Goal: Transaction & Acquisition: Purchase product/service

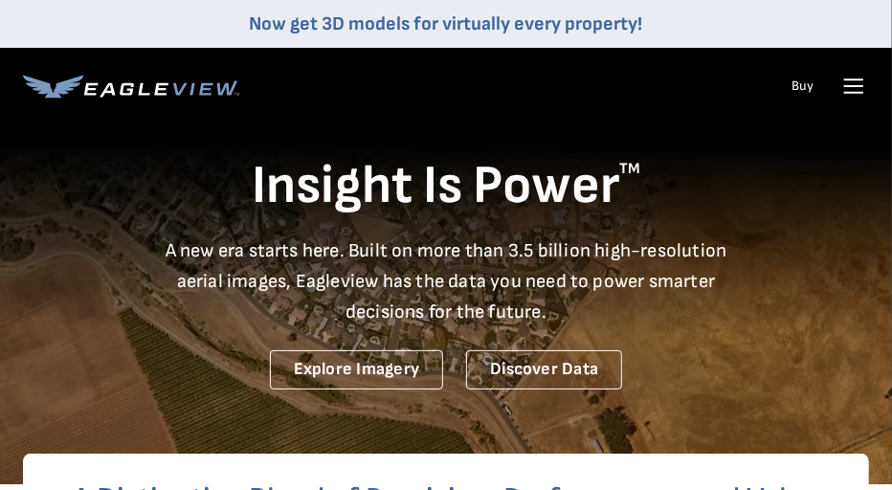
click at [838, 87] on icon at bounding box center [853, 86] width 31 height 31
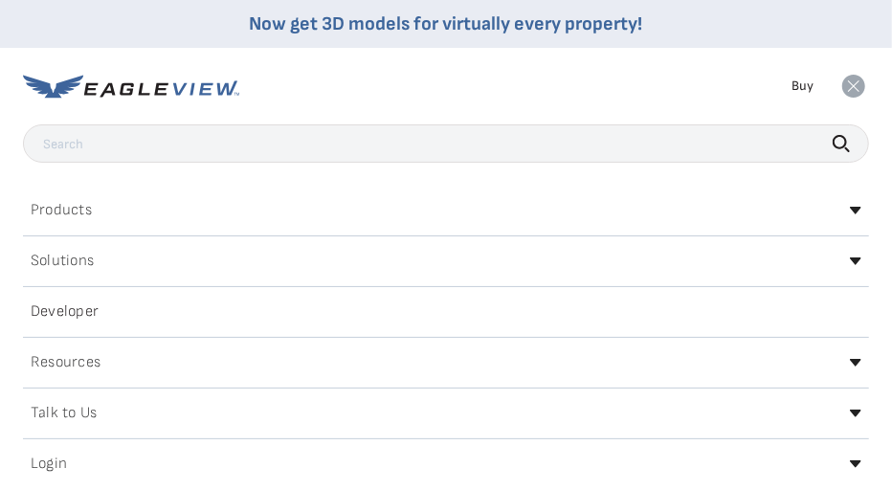
click at [474, 453] on div "Login" at bounding box center [446, 464] width 846 height 31
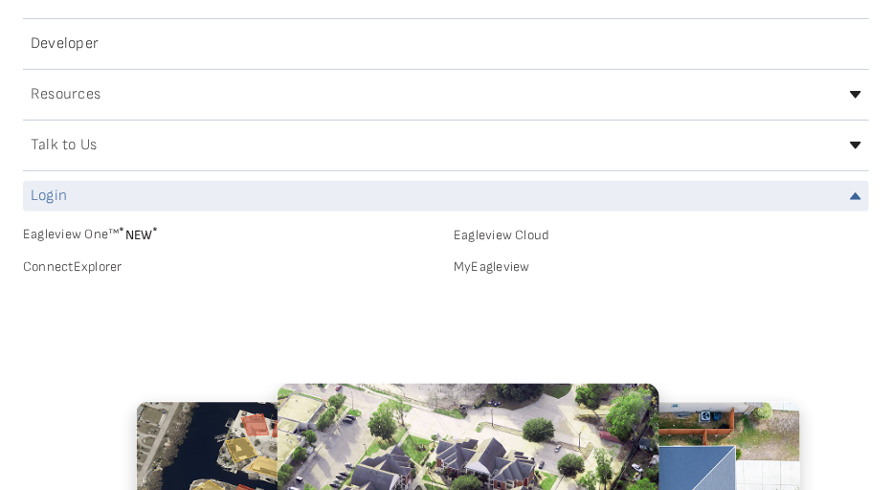
scroll to position [266, 0]
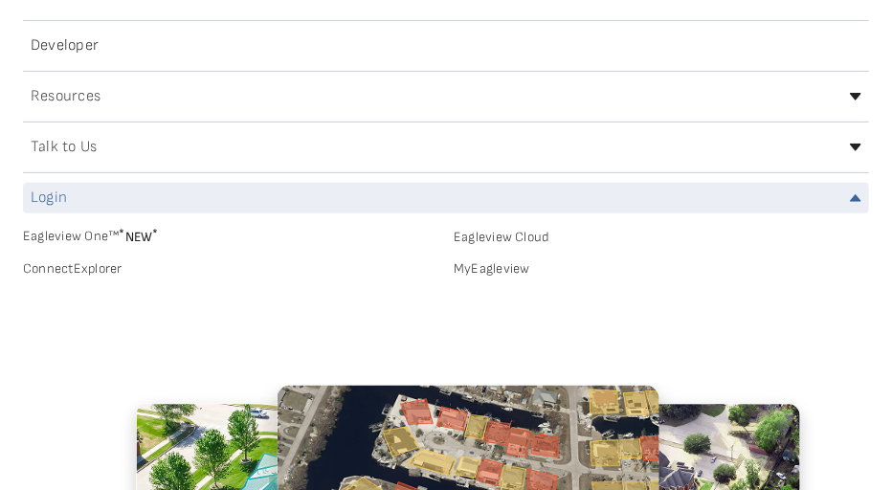
click at [491, 267] on div "EagleBot Online Learn how we can reduce roofing estimate cost by 70% ×" at bounding box center [669, 333] width 408 height 132
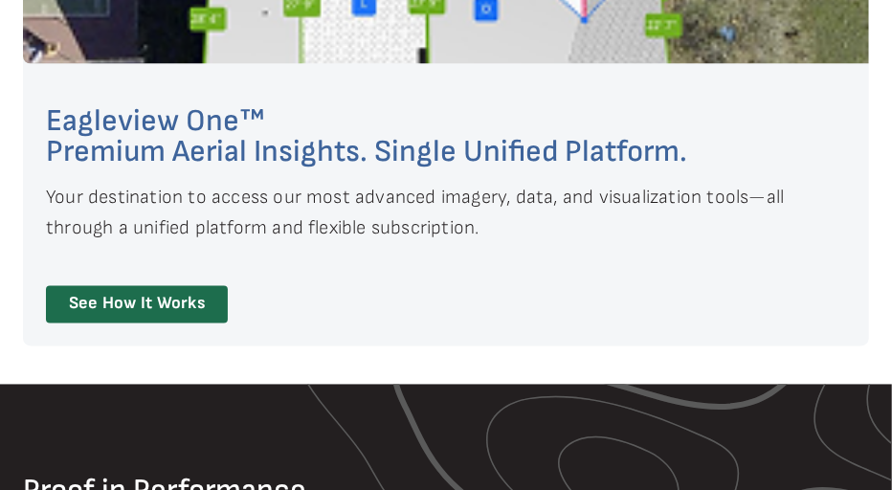
scroll to position [0, 0]
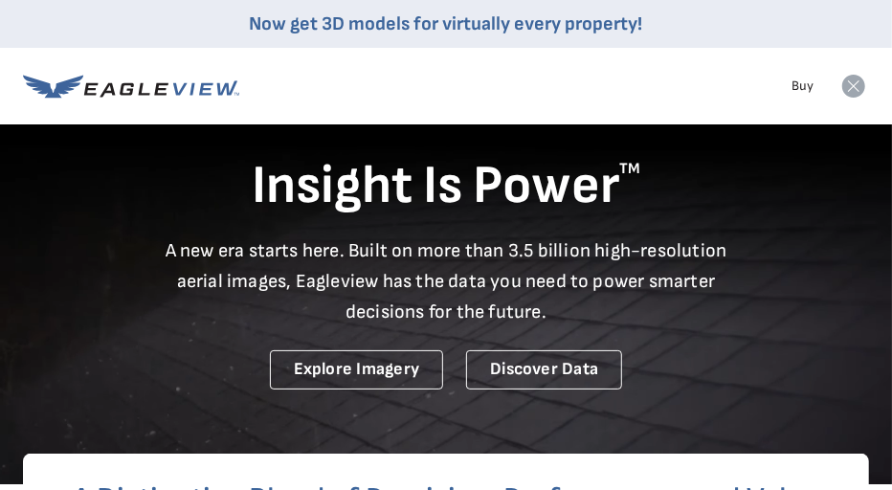
click at [853, 85] on rect at bounding box center [853, 86] width 31 height 31
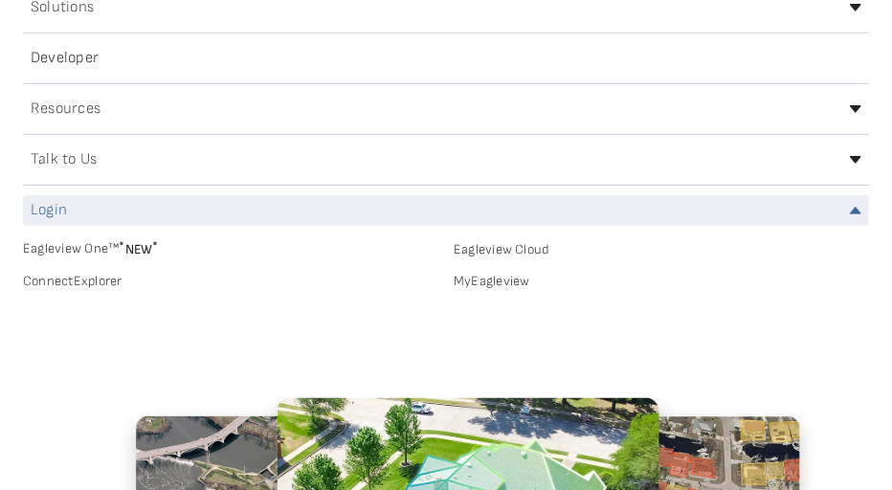
scroll to position [272, 0]
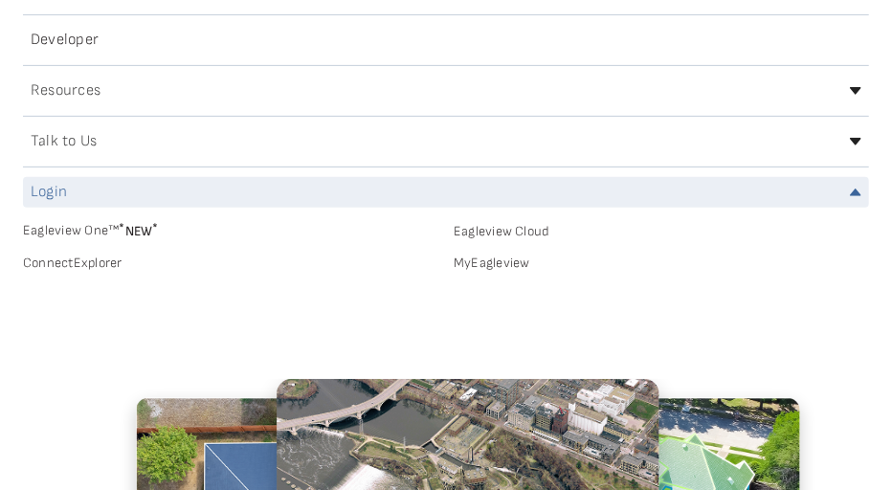
click at [509, 264] on link "MyEagleview" at bounding box center [661, 263] width 415 height 17
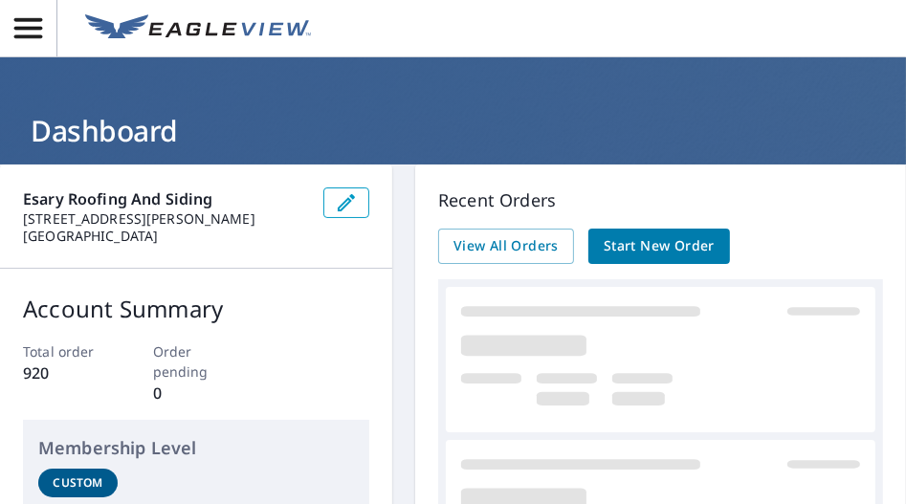
click at [633, 238] on span "Start New Order" at bounding box center [659, 246] width 111 height 24
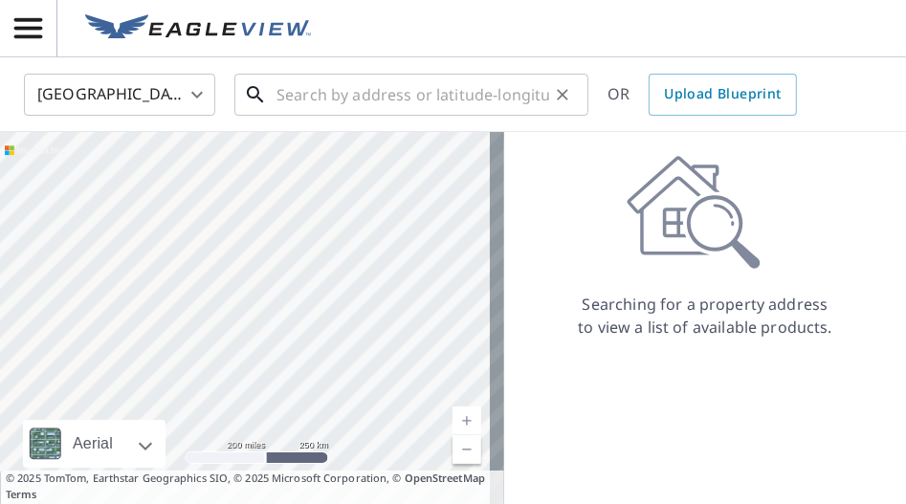
click at [348, 92] on input "text" at bounding box center [413, 95] width 273 height 54
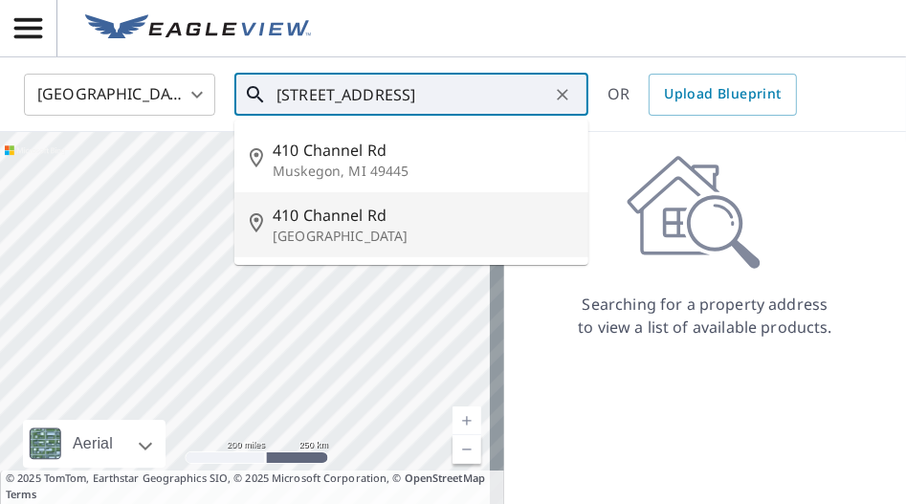
click at [323, 229] on p "[GEOGRAPHIC_DATA]" at bounding box center [423, 236] width 300 height 19
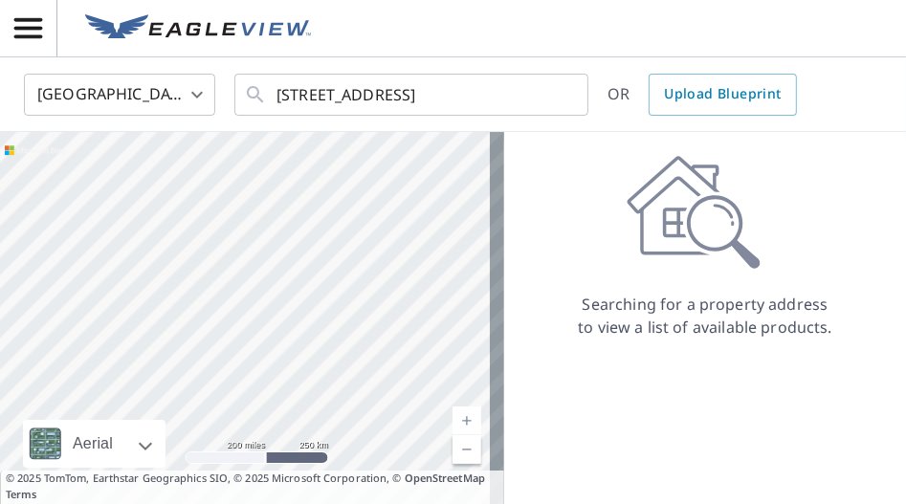
type input "[STREET_ADDRESS]"
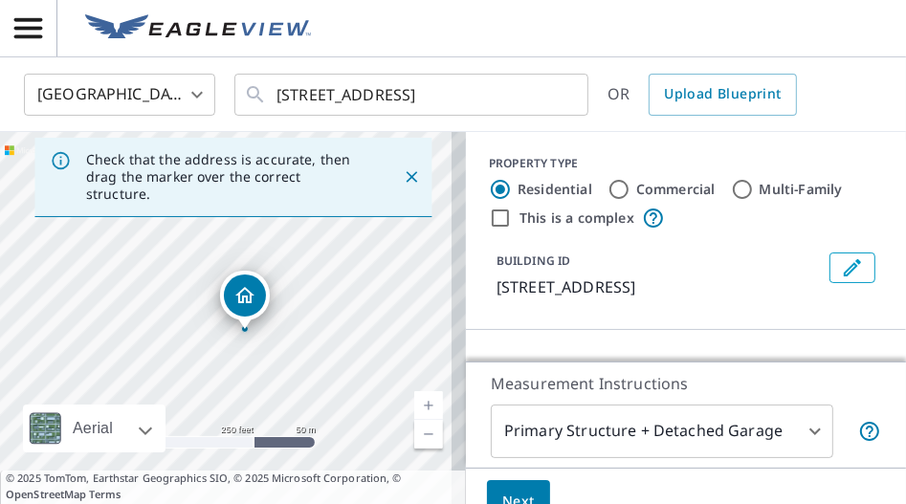
click at [420, 392] on link "Current Level 17, Zoom In" at bounding box center [428, 405] width 29 height 29
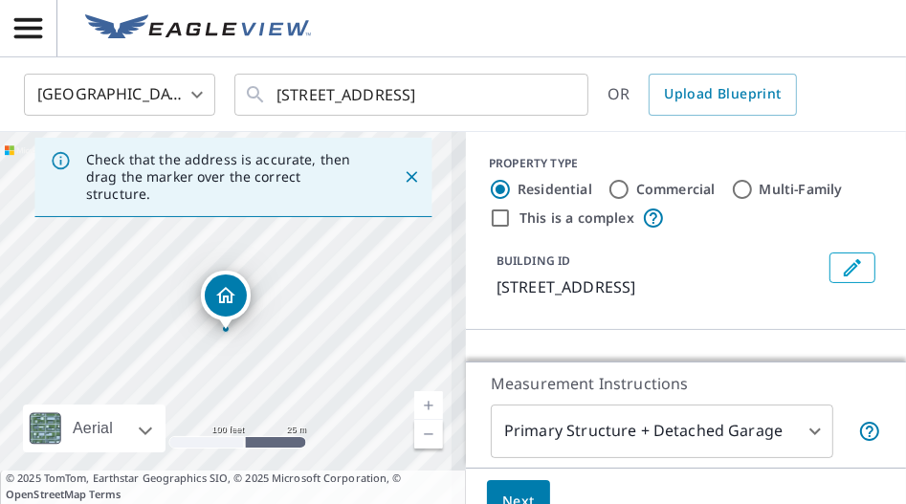
click at [420, 392] on link "Current Level 18, Zoom In" at bounding box center [428, 405] width 29 height 29
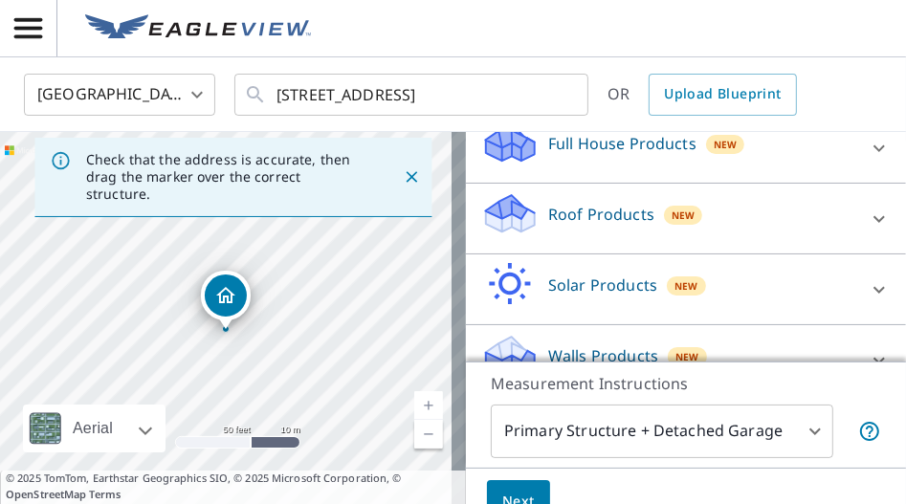
scroll to position [221, 0]
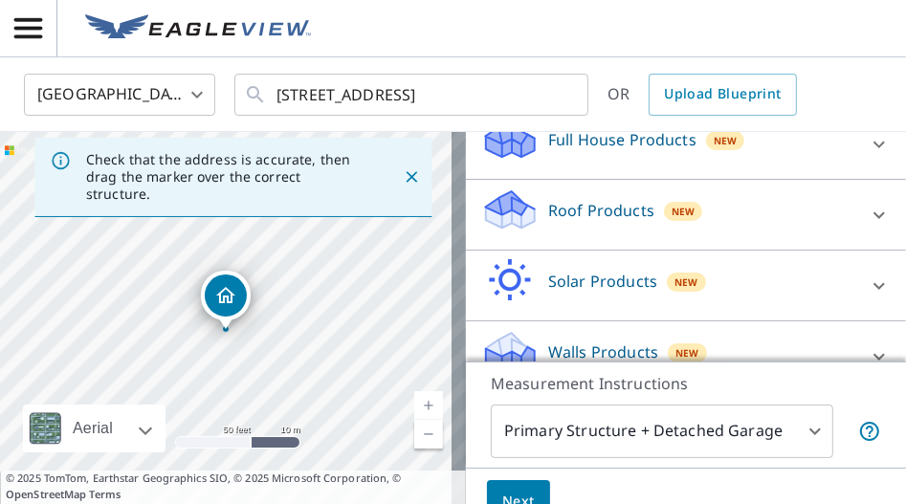
click at [600, 209] on p "Roof Products" at bounding box center [601, 210] width 106 height 23
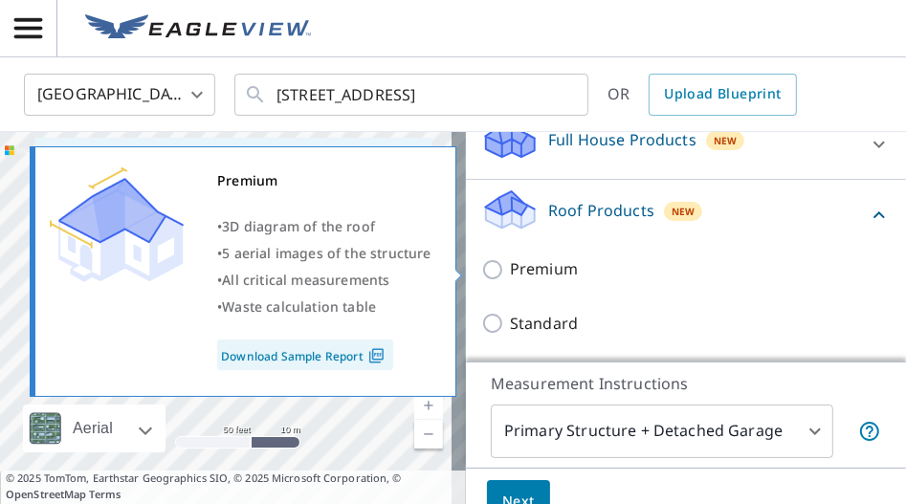
click at [483, 264] on input "Premium" at bounding box center [495, 269] width 29 height 23
checkbox input "true"
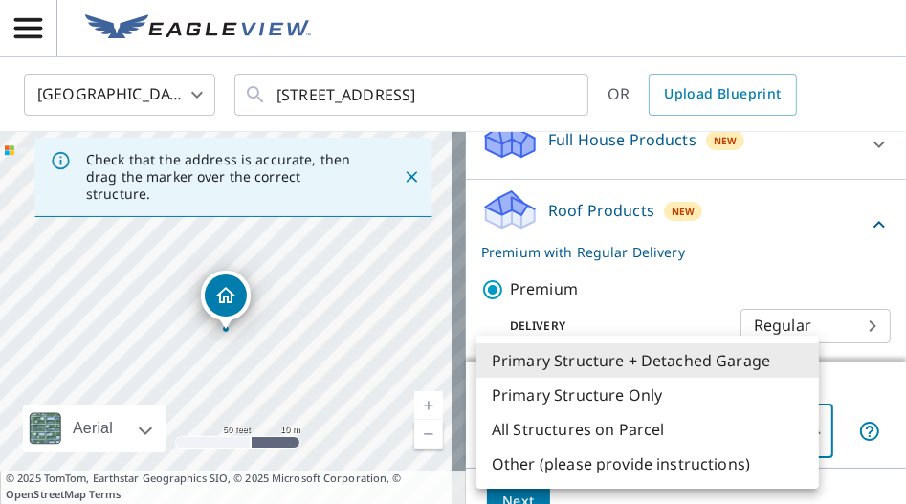
click at [513, 431] on body "DE DE United States US ​ 410 Channel Rd Eastsound, WA 98245 ​ OR Upload Bluepri…" at bounding box center [453, 252] width 906 height 504
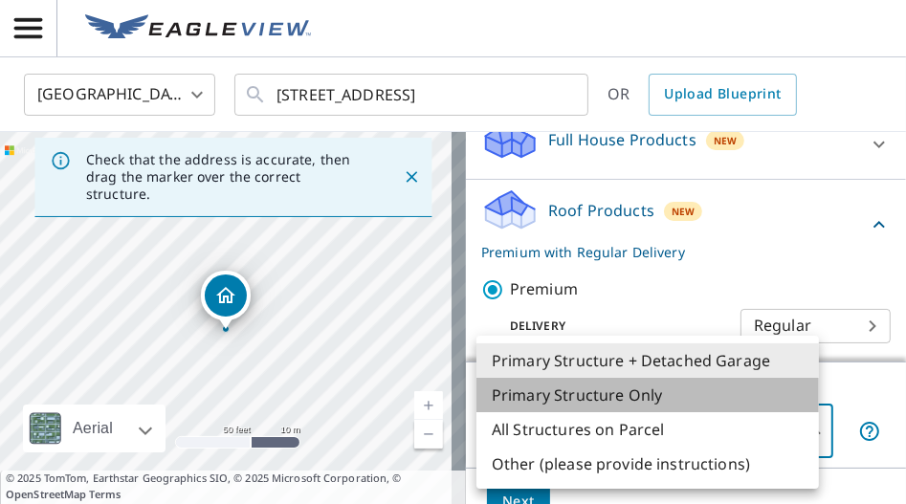
click at [524, 391] on li "Primary Structure Only" at bounding box center [648, 395] width 343 height 34
type input "2"
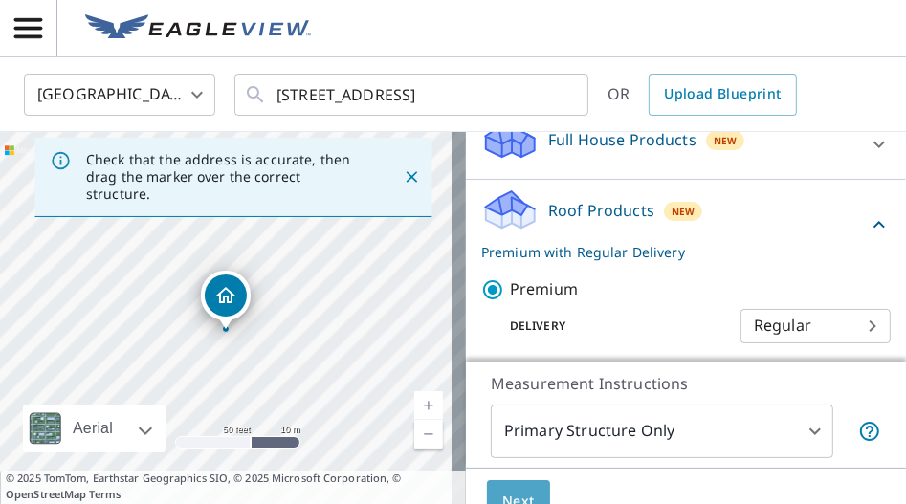
click at [502, 490] on span "Next" at bounding box center [518, 502] width 33 height 24
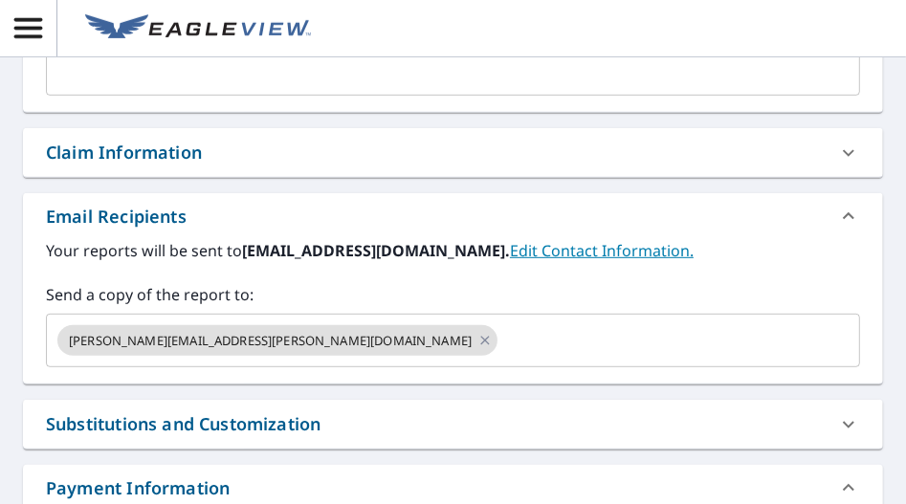
scroll to position [575, 0]
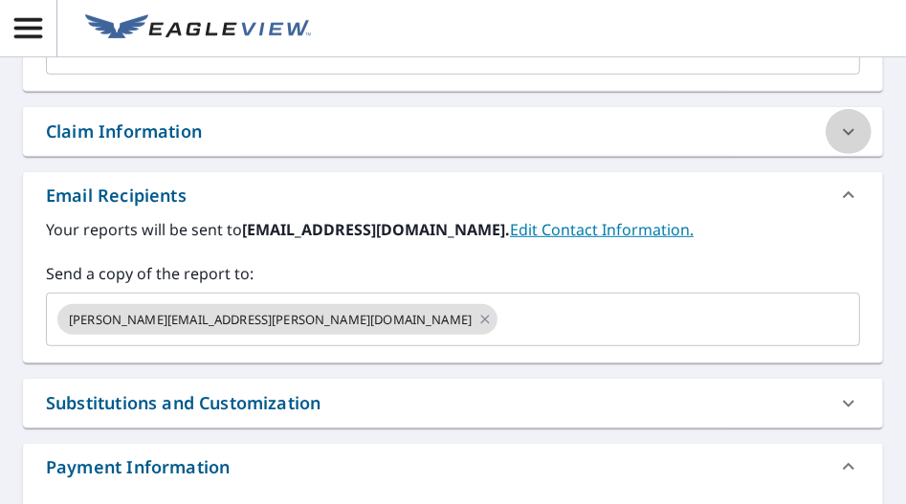
click at [847, 124] on div at bounding box center [849, 132] width 46 height 46
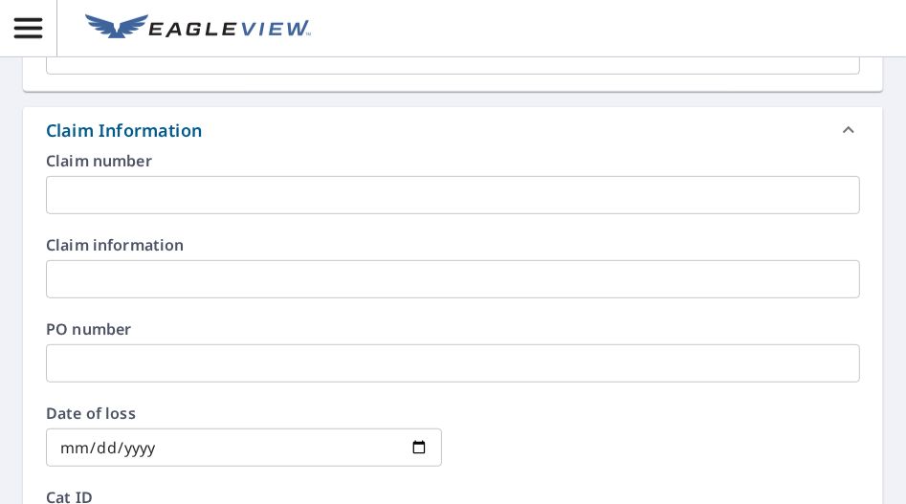
click at [410, 193] on input "text" at bounding box center [453, 195] width 814 height 38
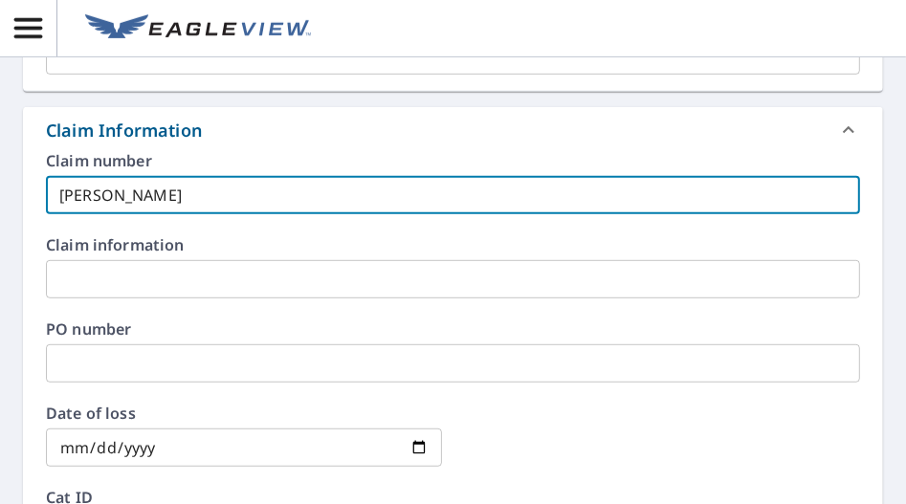
type input "Casady"
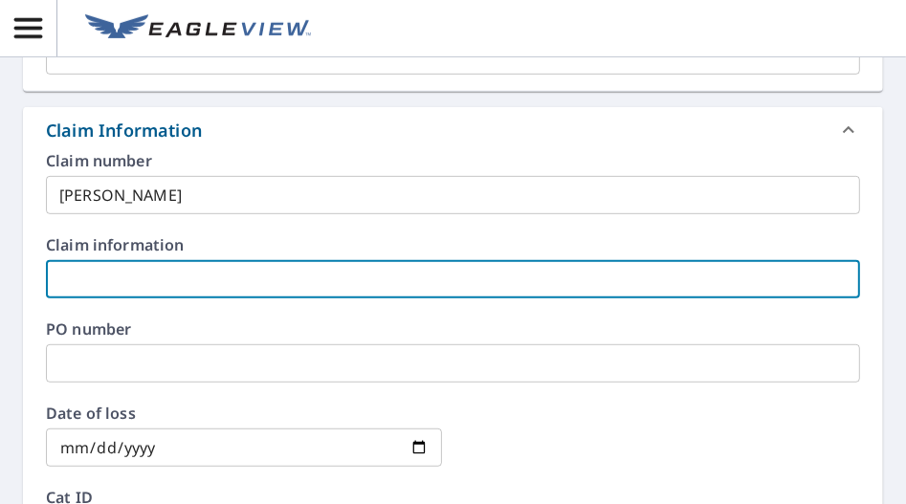
click at [112, 274] on input "text" at bounding box center [453, 279] width 814 height 38
paste input "Casady"
type input "Casady"
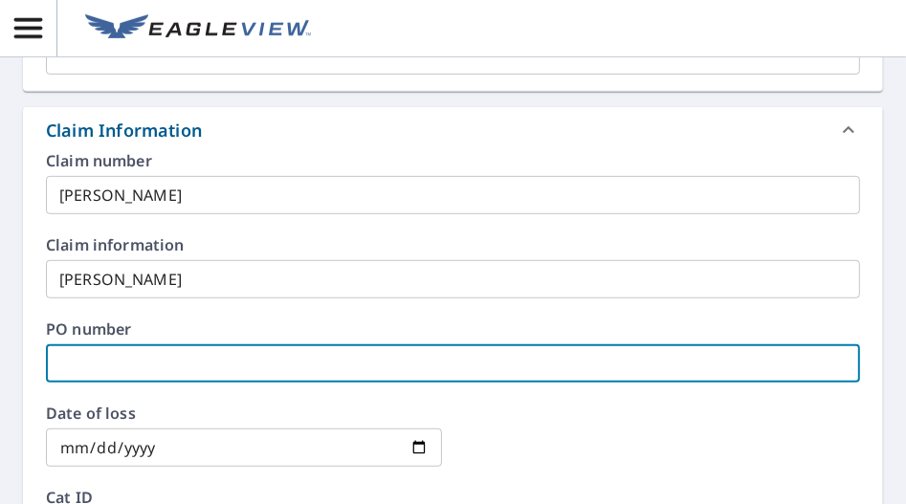
click at [120, 363] on input "text" at bounding box center [453, 364] width 814 height 38
paste input "Casady"
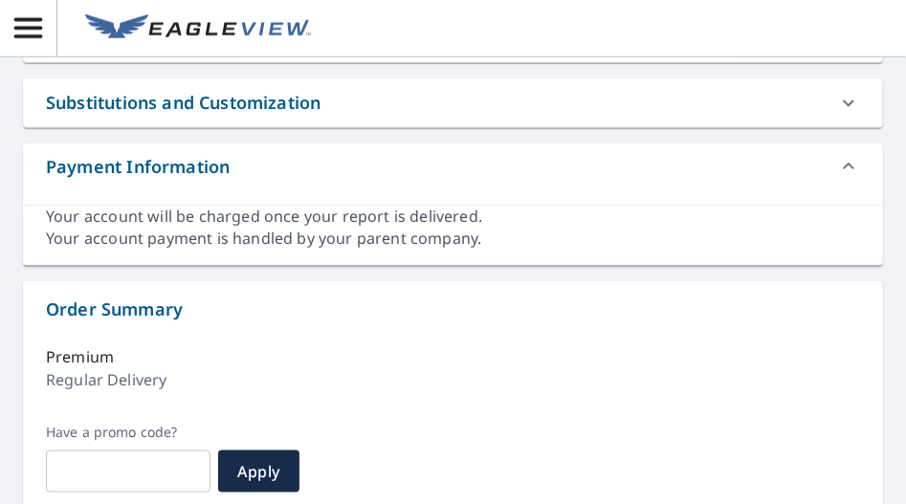
scroll to position [1508, 0]
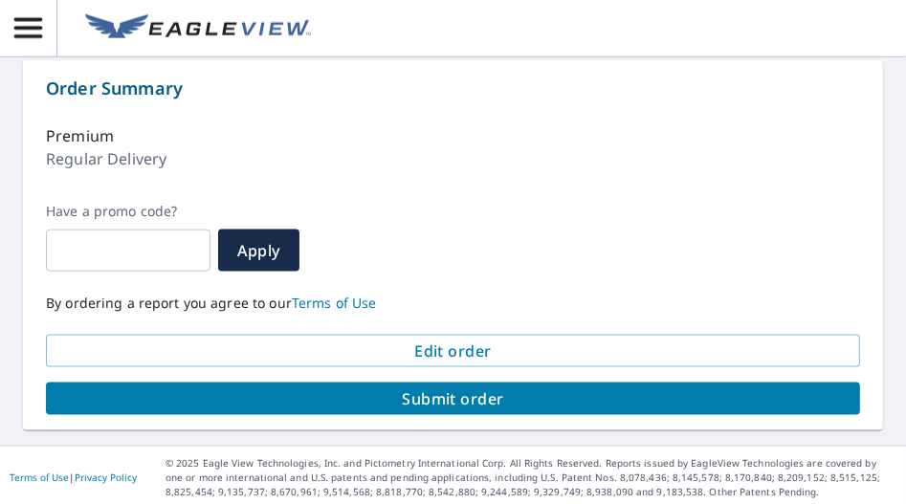
type input "Casady"
click at [400, 389] on span "Submit order" at bounding box center [453, 399] width 784 height 21
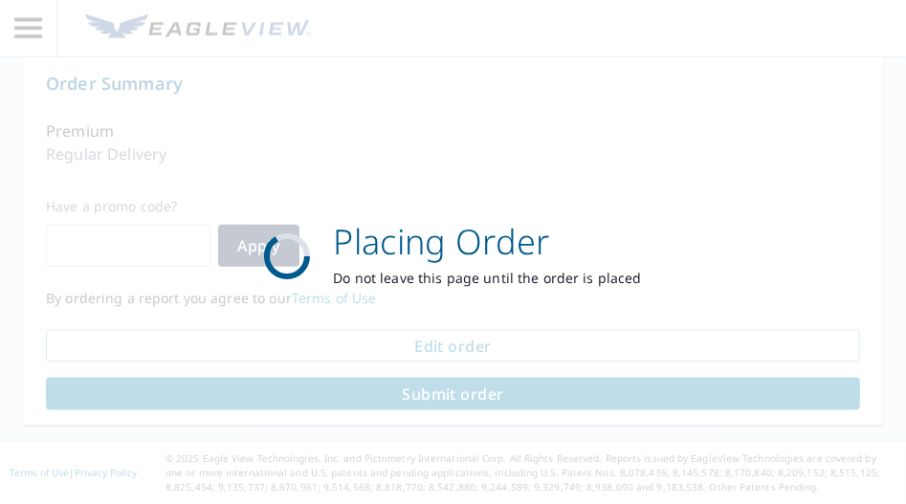
scroll to position [1367, 0]
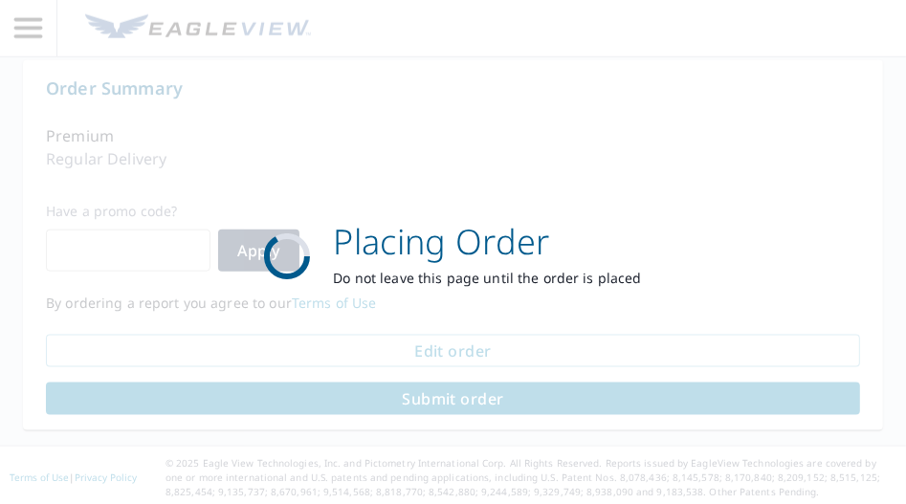
scroll to position [668, 0]
